Goal: Information Seeking & Learning: Learn about a topic

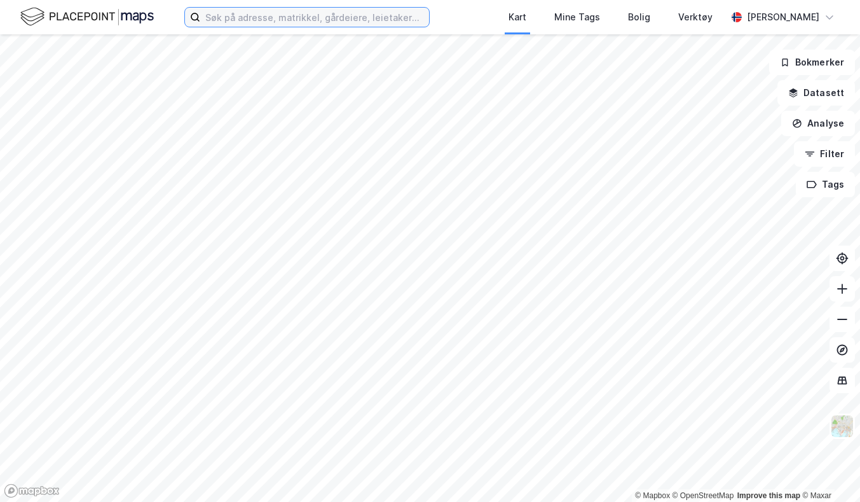
click at [238, 11] on input at bounding box center [314, 17] width 229 height 19
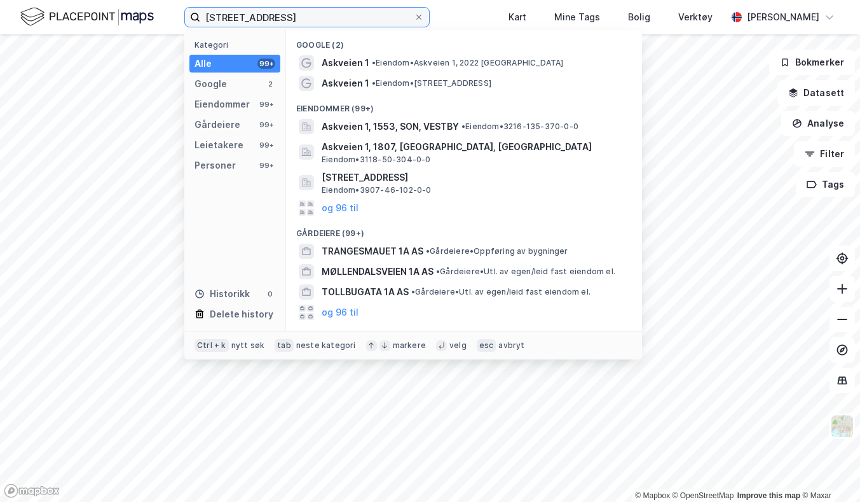
click at [327, 18] on input "[STREET_ADDRESS]" at bounding box center [307, 17] width 214 height 19
paste input "[PERSON_NAME]"
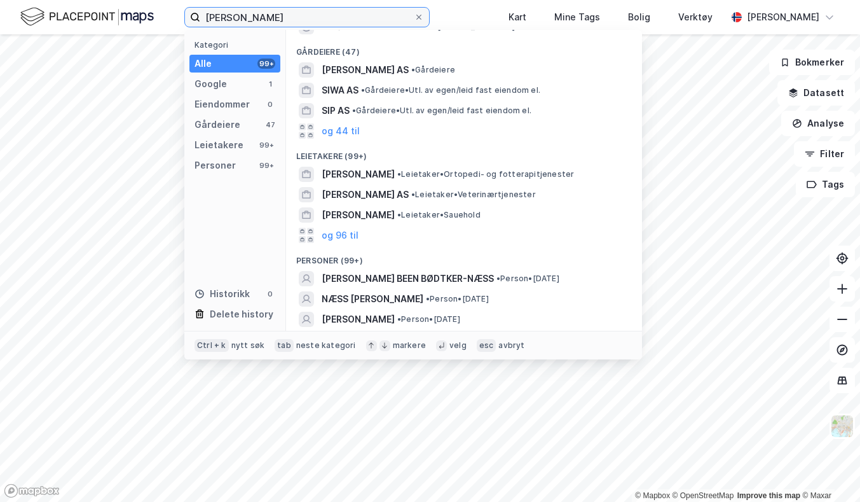
scroll to position [55, 0]
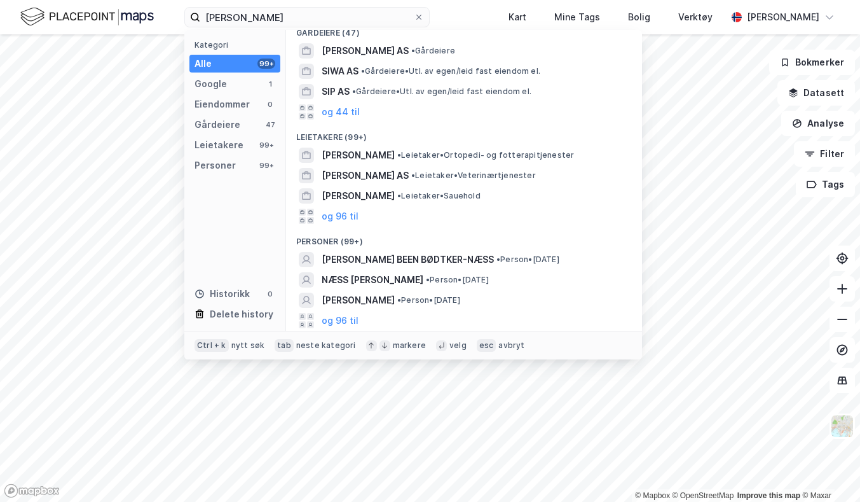
click at [449, 256] on span "[PERSON_NAME] BEEN BØDTKER-NÆSS" at bounding box center [408, 259] width 172 height 15
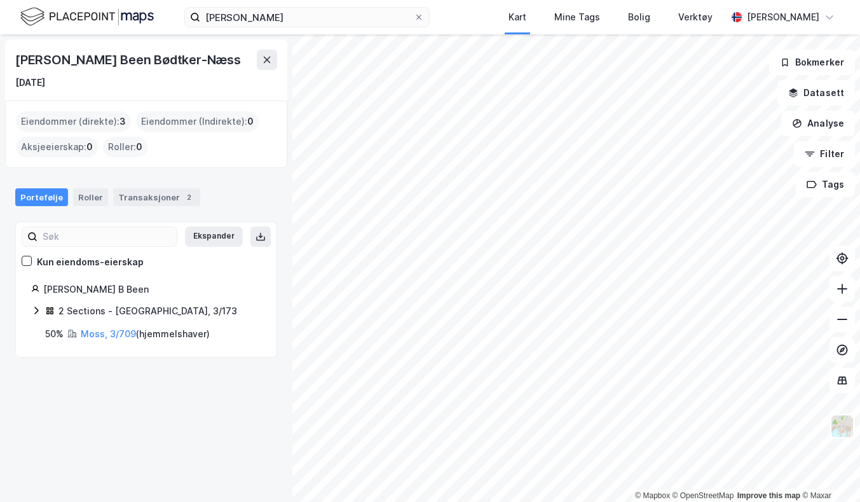
click at [128, 197] on div "Transaksjoner 2" at bounding box center [156, 197] width 87 height 18
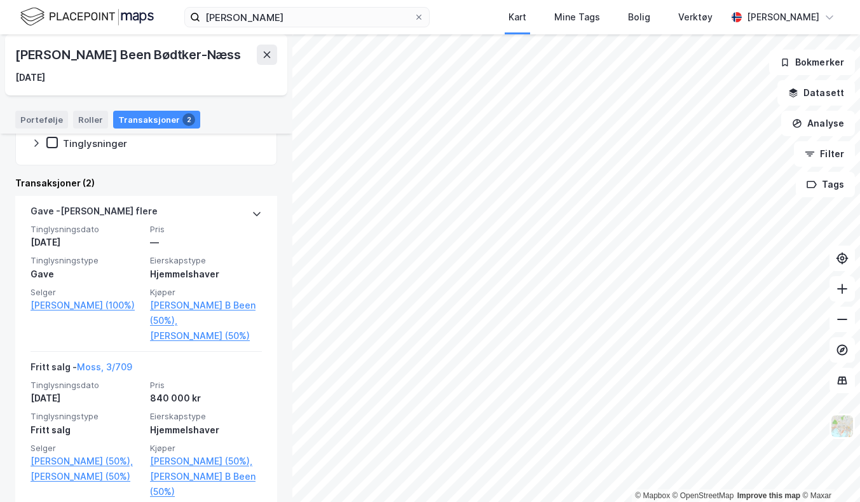
scroll to position [263, 0]
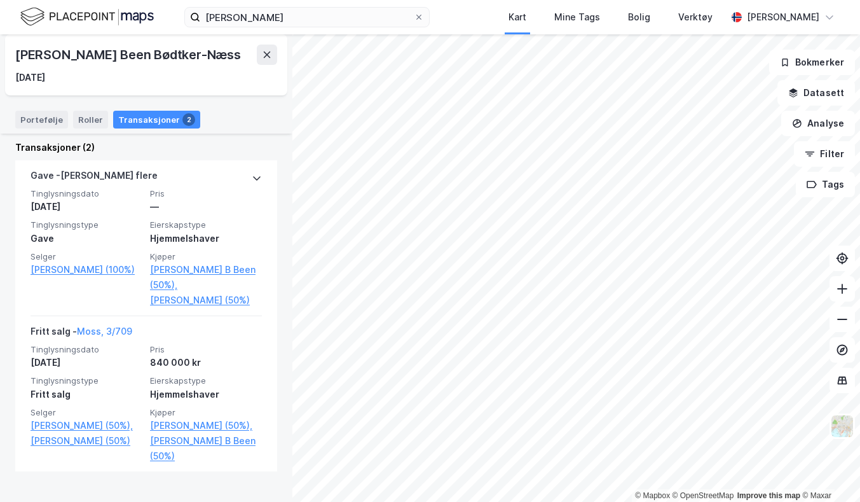
click at [40, 120] on div "Portefølje" at bounding box center [41, 120] width 53 height 18
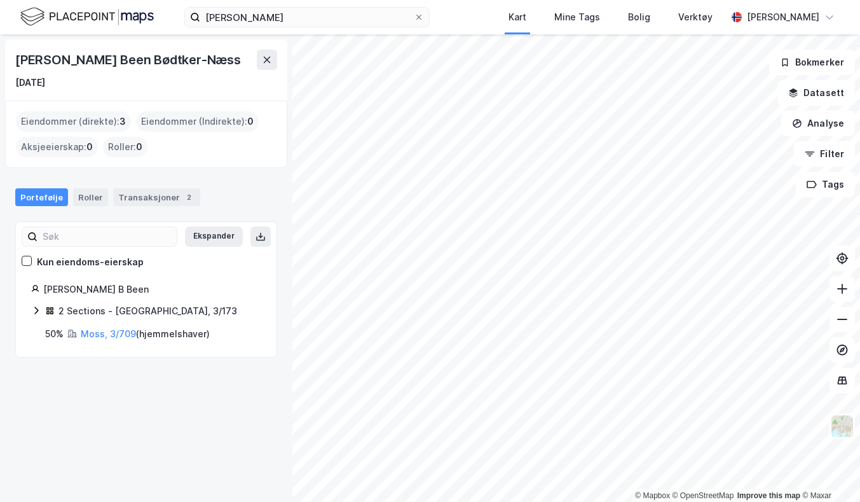
click at [105, 338] on link "Moss, 3/709" at bounding box center [108, 333] width 55 height 11
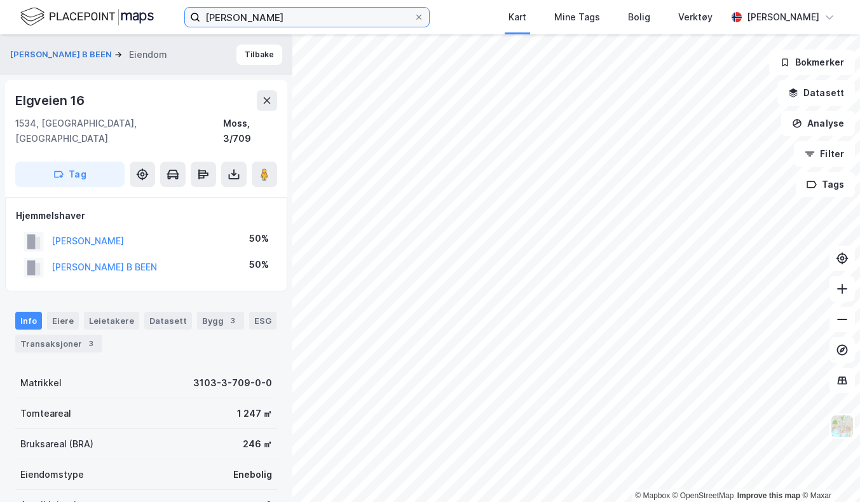
click at [259, 16] on input "[PERSON_NAME]" at bounding box center [307, 17] width 214 height 19
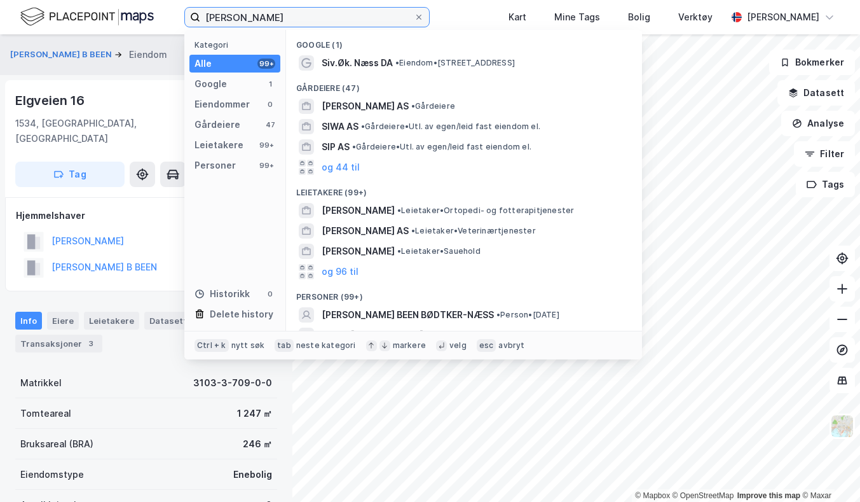
click at [259, 16] on input "[PERSON_NAME]" at bounding box center [307, 17] width 214 height 19
paste input "[PERSON_NAME]"
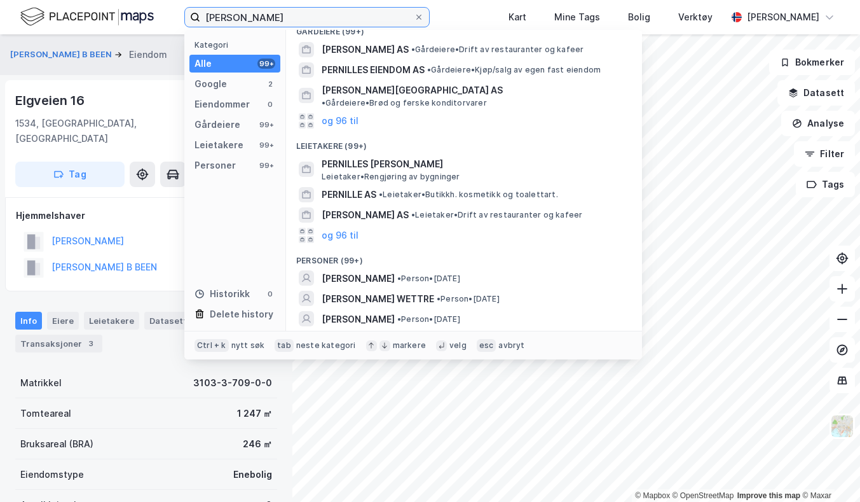
scroll to position [96, 0]
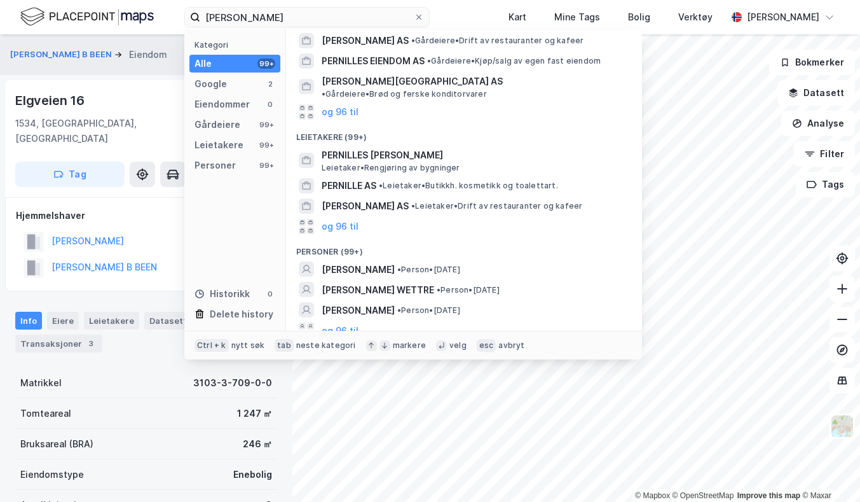
click at [364, 289] on div "[PERSON_NAME] WETTRE • Person • [DATE]" at bounding box center [464, 289] width 336 height 20
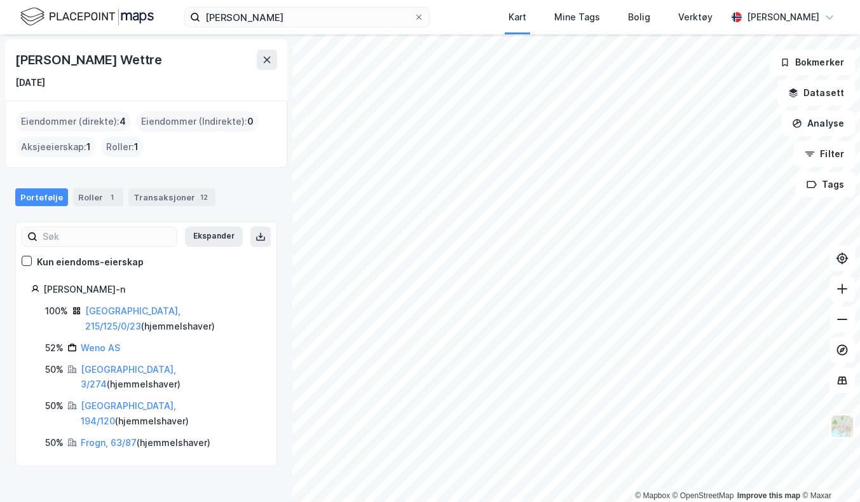
click at [153, 195] on div "Transaksjoner 12" at bounding box center [171, 197] width 87 height 18
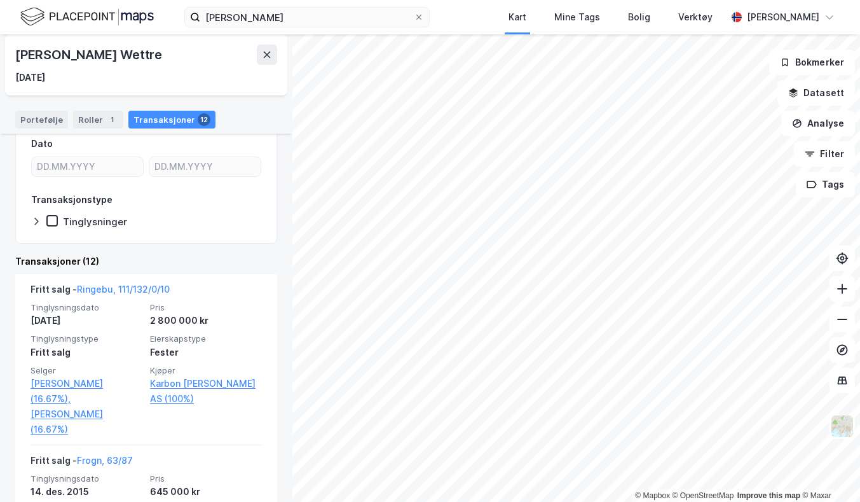
scroll to position [254, 0]
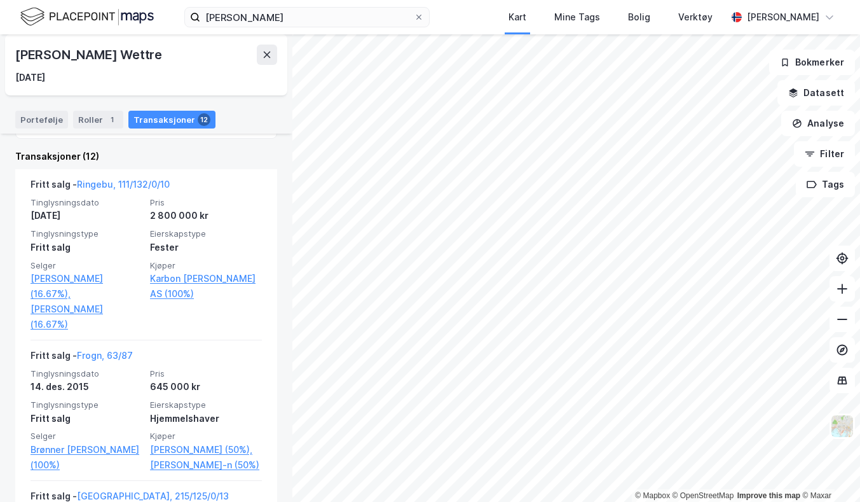
click at [124, 350] on link "Frogn, 63/87" at bounding box center [105, 355] width 56 height 11
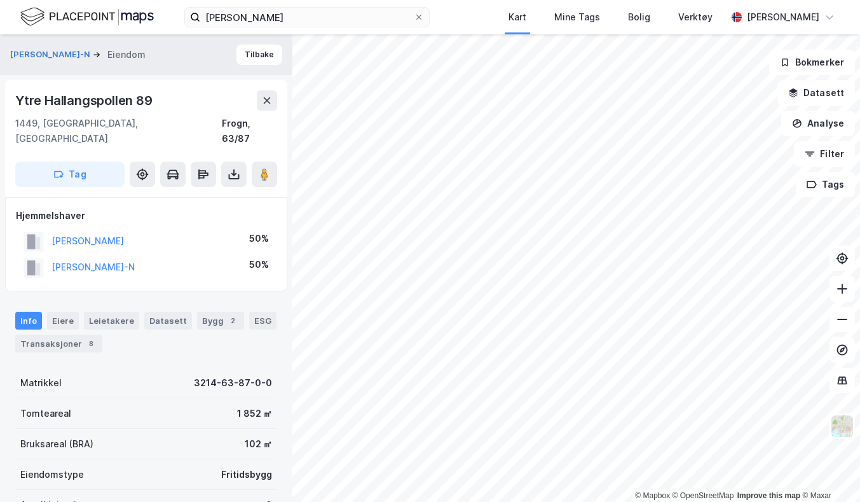
click at [71, 335] on div "Transaksjoner 8" at bounding box center [58, 344] width 87 height 18
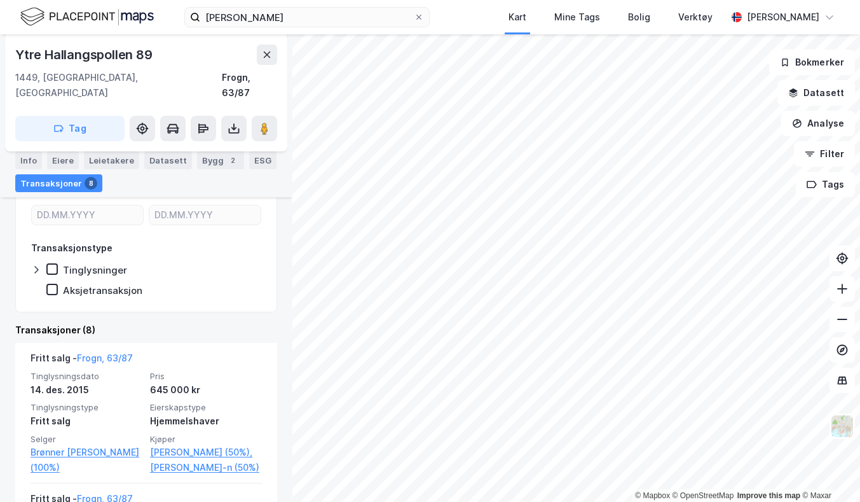
scroll to position [343, 0]
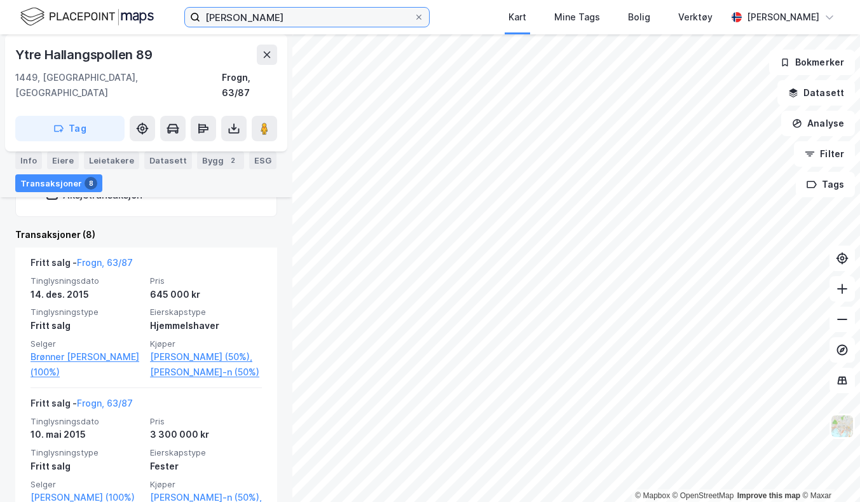
click at [217, 16] on input "[PERSON_NAME]" at bounding box center [307, 17] width 214 height 19
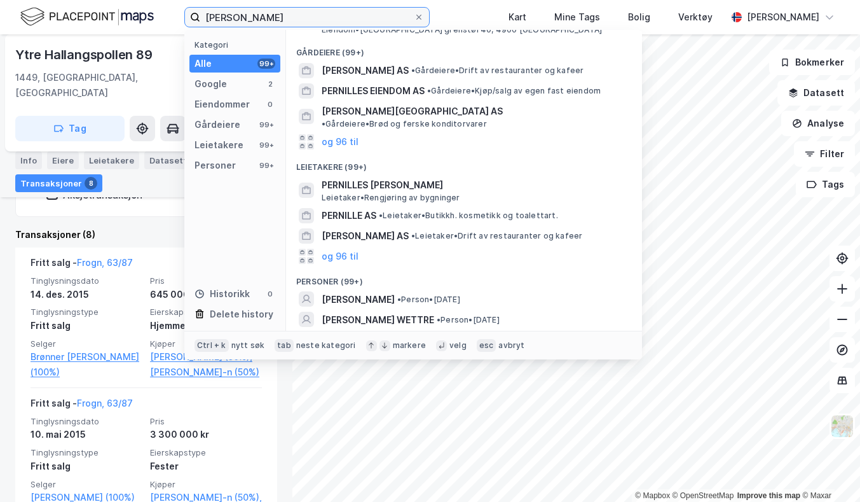
scroll to position [96, 0]
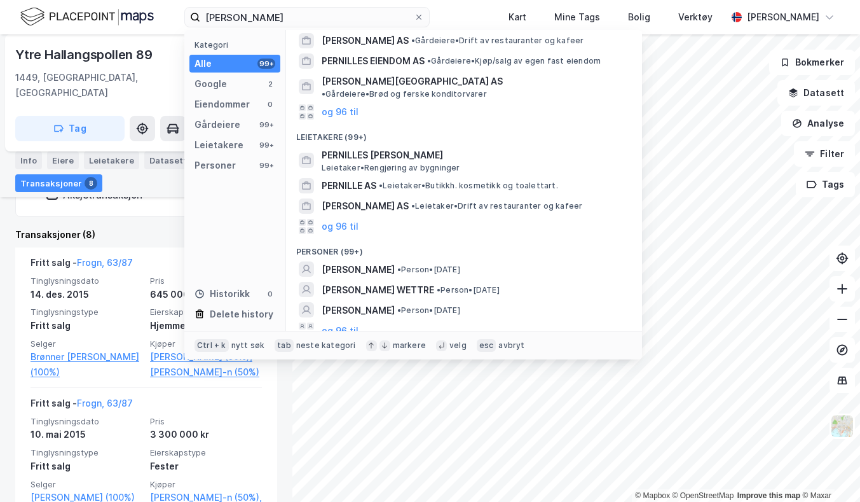
click at [365, 286] on span "[PERSON_NAME] WETTRE" at bounding box center [378, 289] width 113 height 15
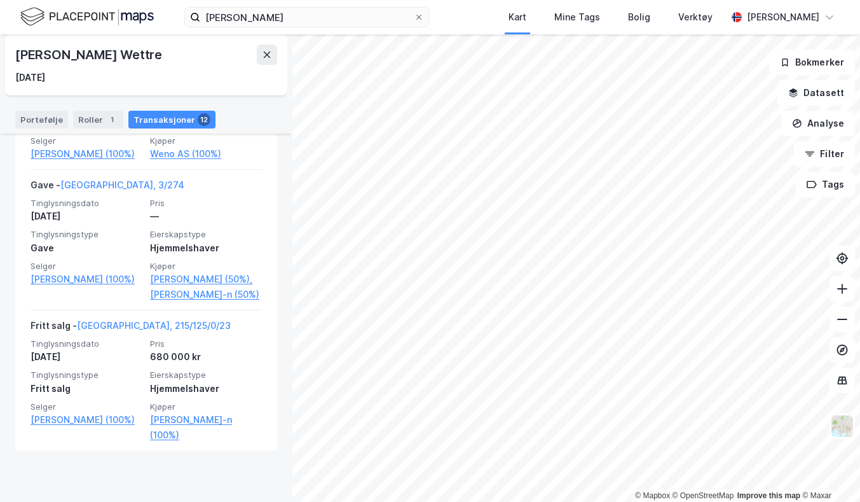
scroll to position [1745, 0]
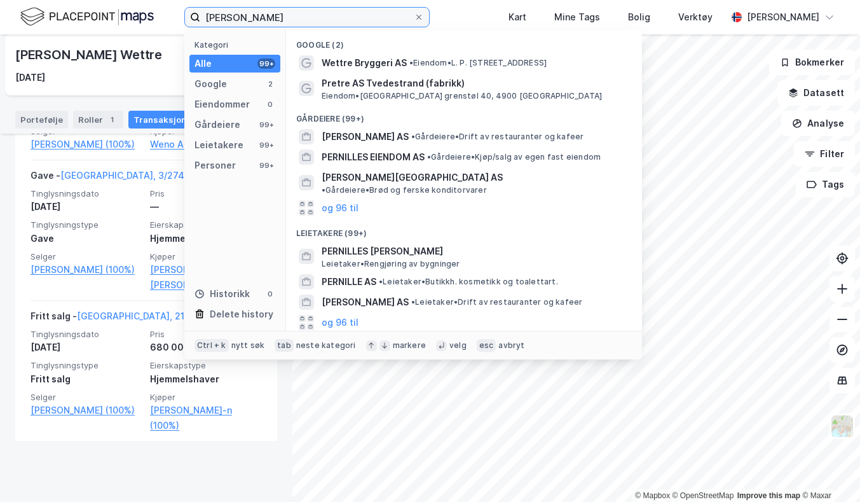
click at [226, 20] on input "[PERSON_NAME]" at bounding box center [307, 17] width 214 height 19
paste input " Gnr. 3, bnr. 173"
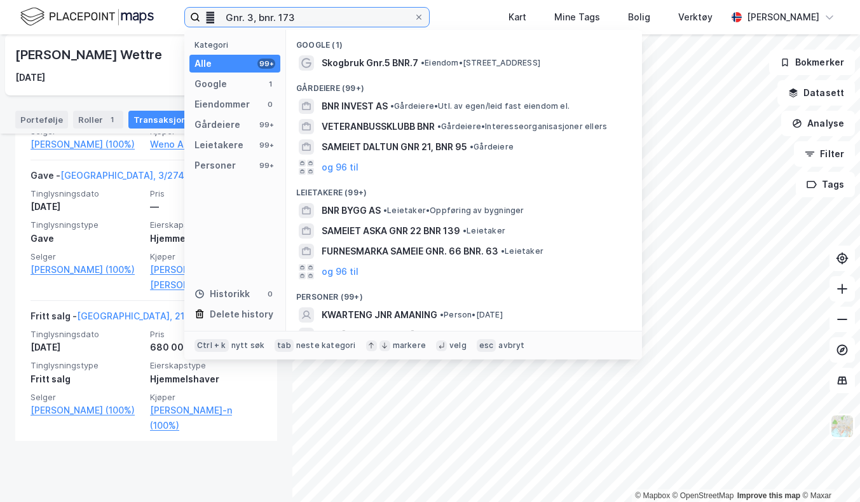
click at [302, 25] on input " Gnr. 3, bnr. 173" at bounding box center [307, 17] width 214 height 19
drag, startPoint x: 225, startPoint y: 15, endPoint x: 167, endPoint y: 12, distance: 58.6
click at [167, 12] on div " Gnr. 3, bnr. 173 Kategori Alle 99+ Google 1 Eiendommer 0 Gårdeiere 99+ Leieta…" at bounding box center [430, 17] width 860 height 34
click at [317, 18] on input "Gnr. 3, bnr. 173" at bounding box center [307, 17] width 214 height 19
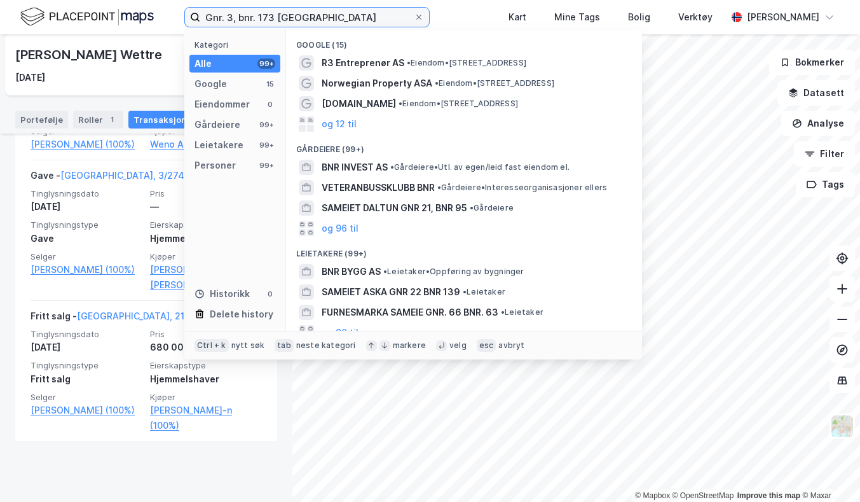
click at [273, 18] on input "Gnr. 3, bnr. 173 [GEOGRAPHIC_DATA]" at bounding box center [307, 17] width 214 height 19
click at [258, 16] on input "Gnr. 3, bnr. 173 [GEOGRAPHIC_DATA]" at bounding box center [307, 17] width 214 height 19
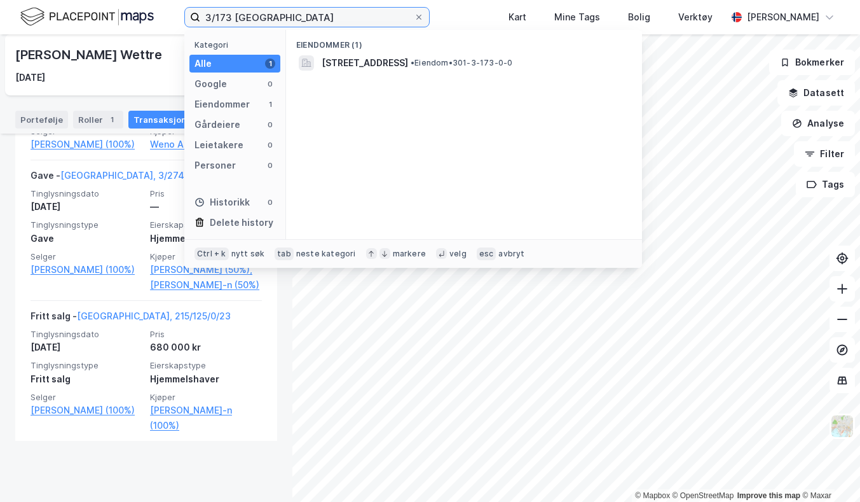
type input "3/173 [GEOGRAPHIC_DATA]"
click at [408, 60] on span "[STREET_ADDRESS]" at bounding box center [365, 62] width 86 height 15
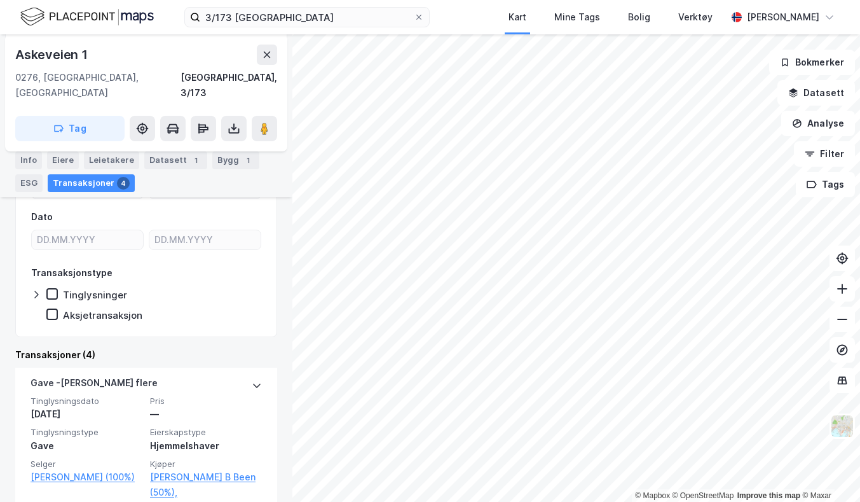
scroll to position [254, 0]
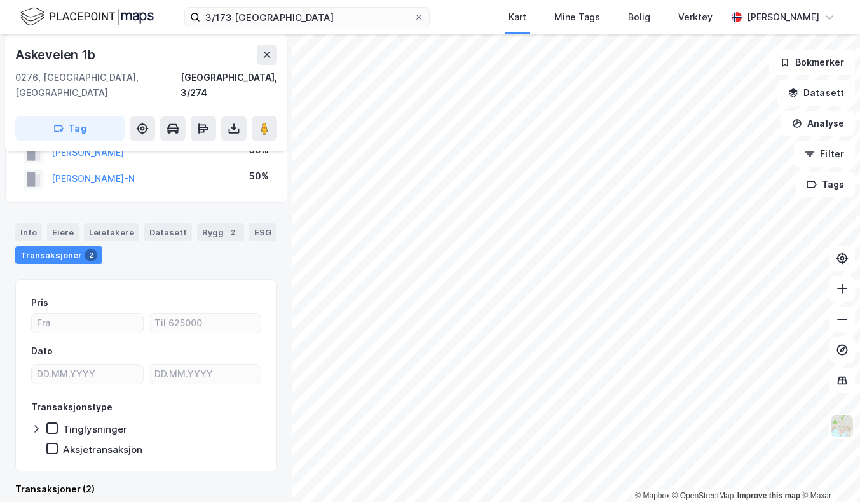
scroll to position [48, 0]
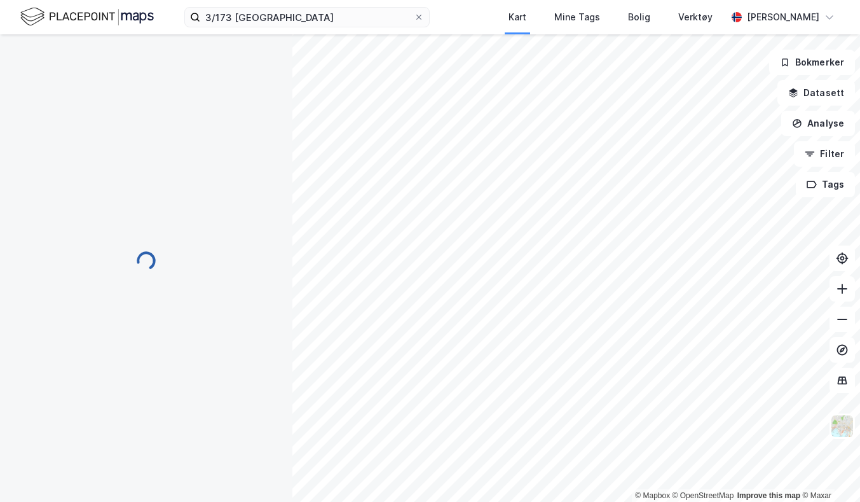
scroll to position [48, 0]
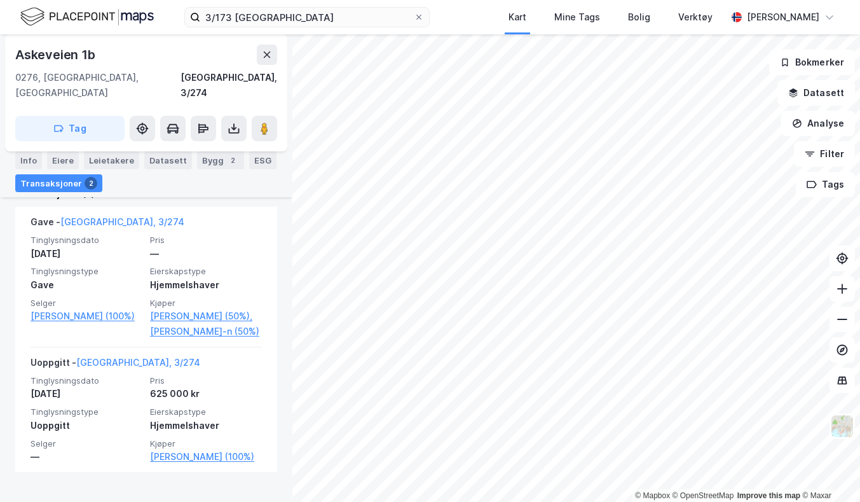
scroll to position [343, 0]
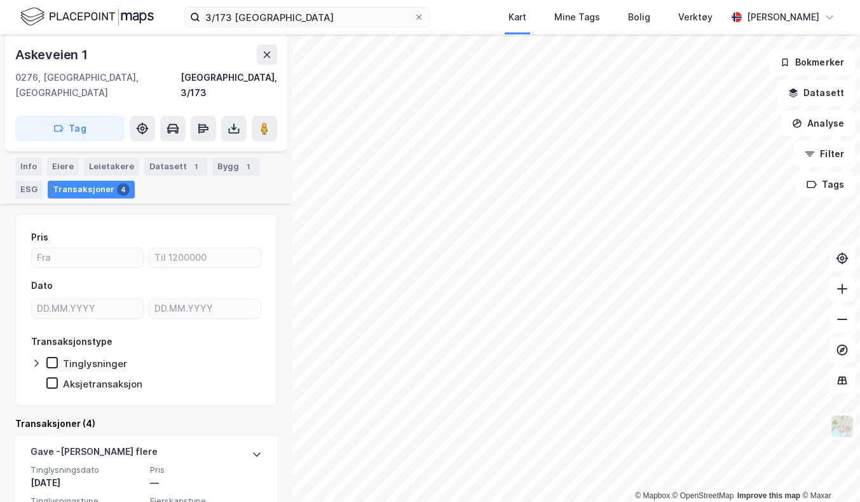
scroll to position [247, 0]
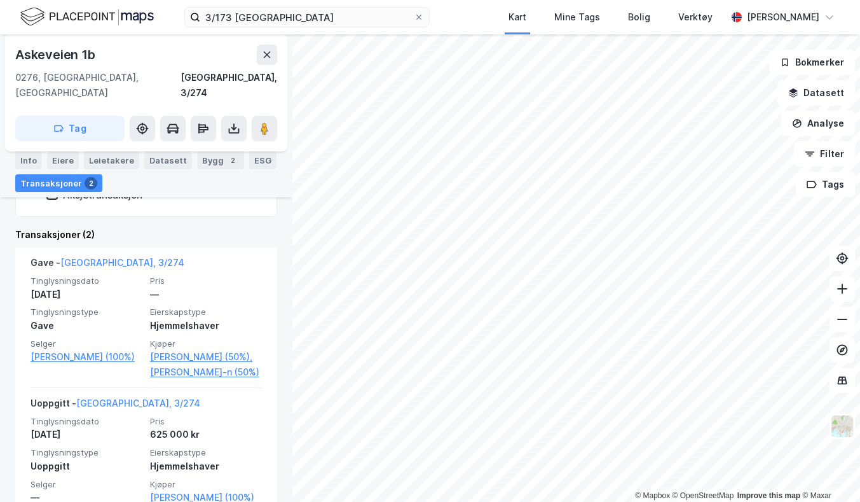
scroll to position [343, 0]
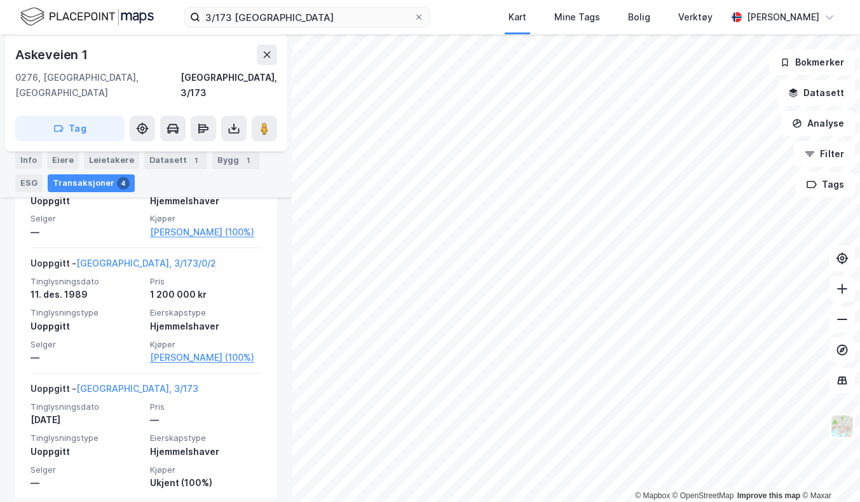
scroll to position [618, 0]
